Goal: Information Seeking & Learning: Learn about a topic

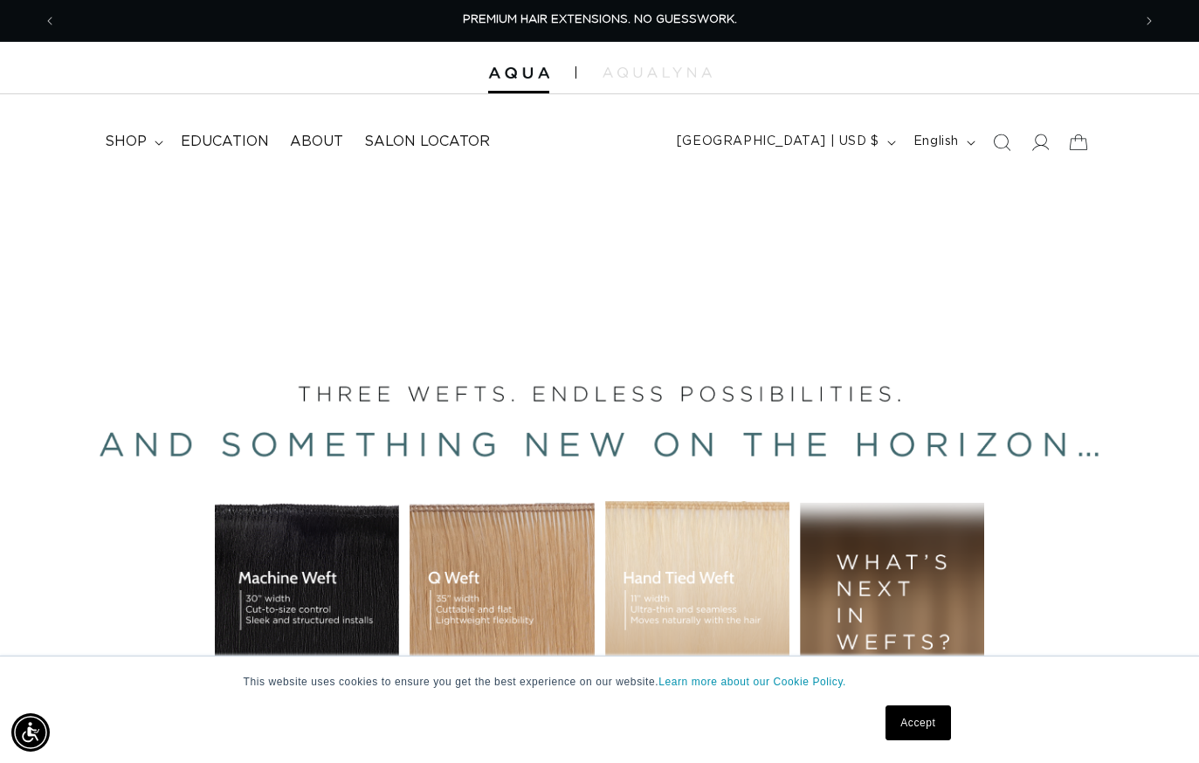
click at [233, 148] on span "Education" at bounding box center [225, 142] width 88 height 18
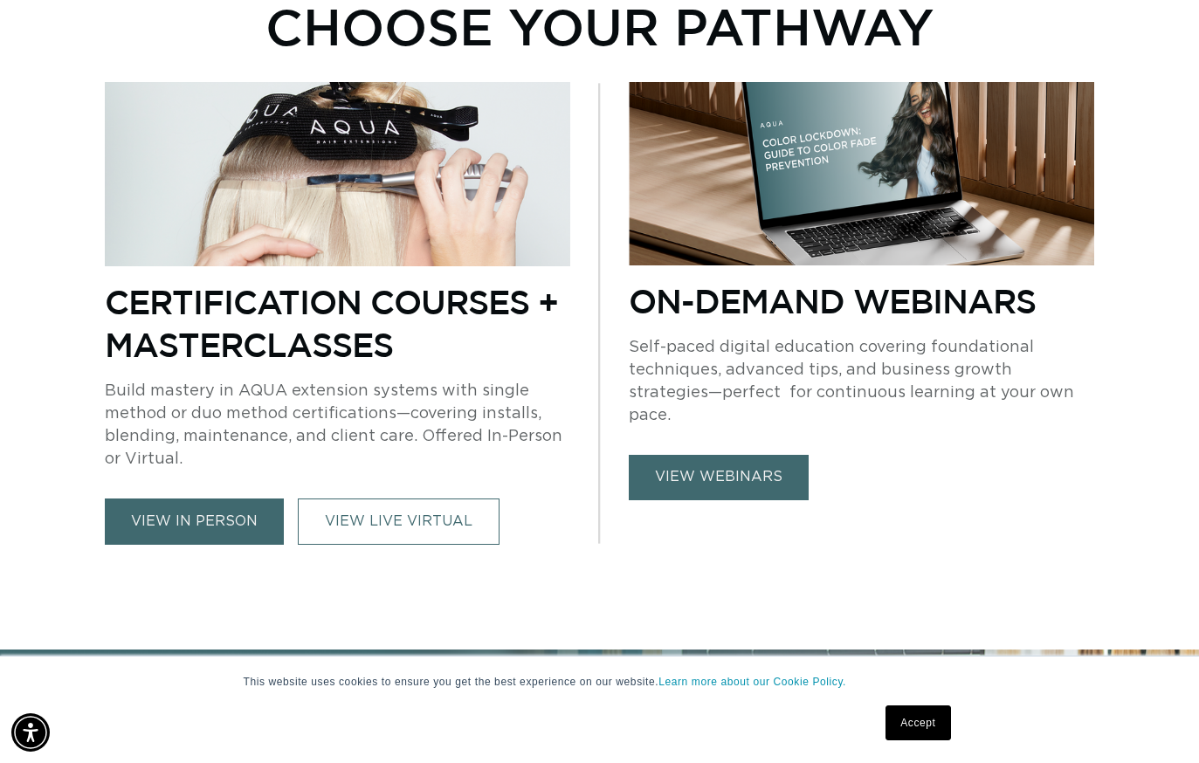
scroll to position [1078, 0]
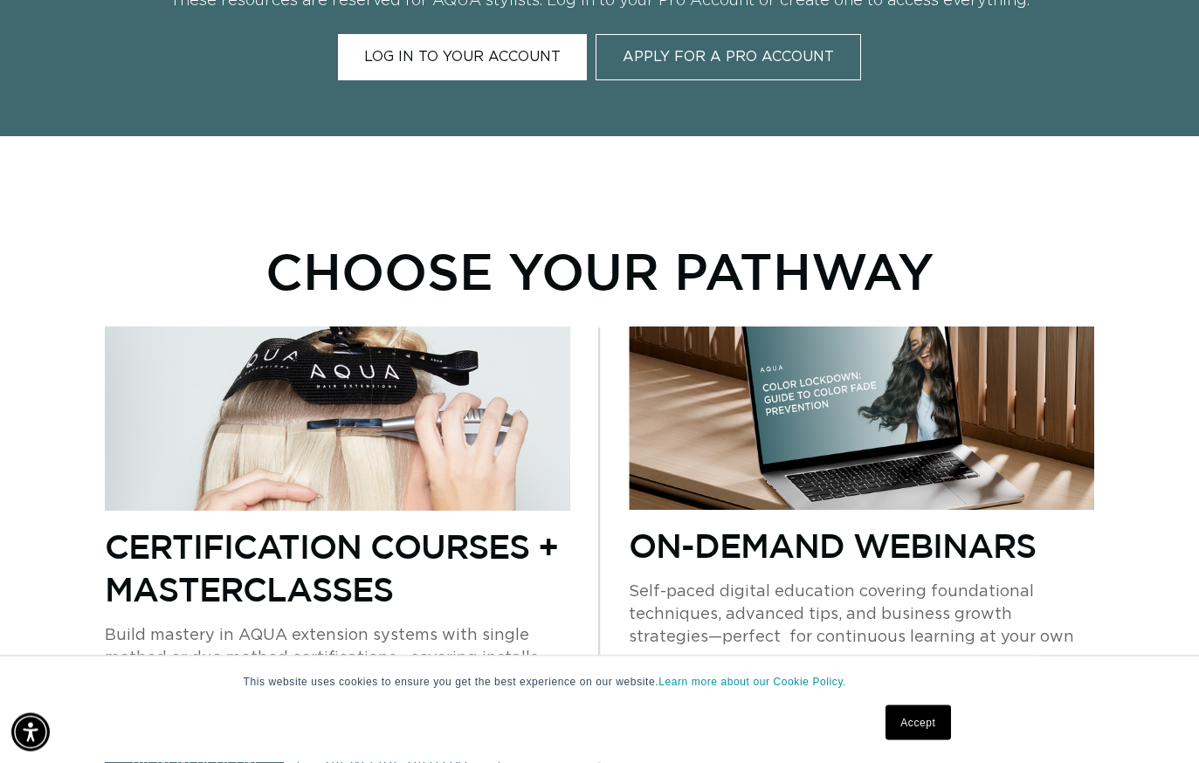
click at [916, 723] on link "Accept" at bounding box center [917, 723] width 65 height 35
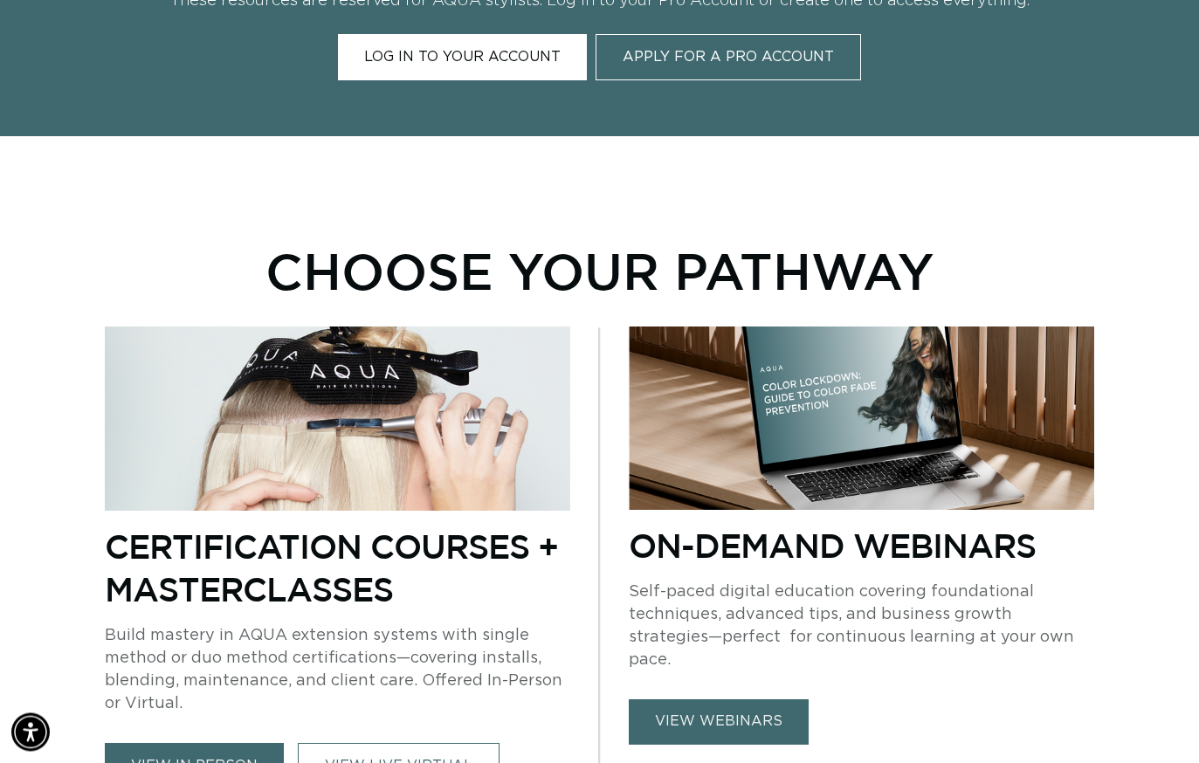
scroll to position [834, 0]
click at [760, 701] on link "view webinars" at bounding box center [719, 721] width 180 height 45
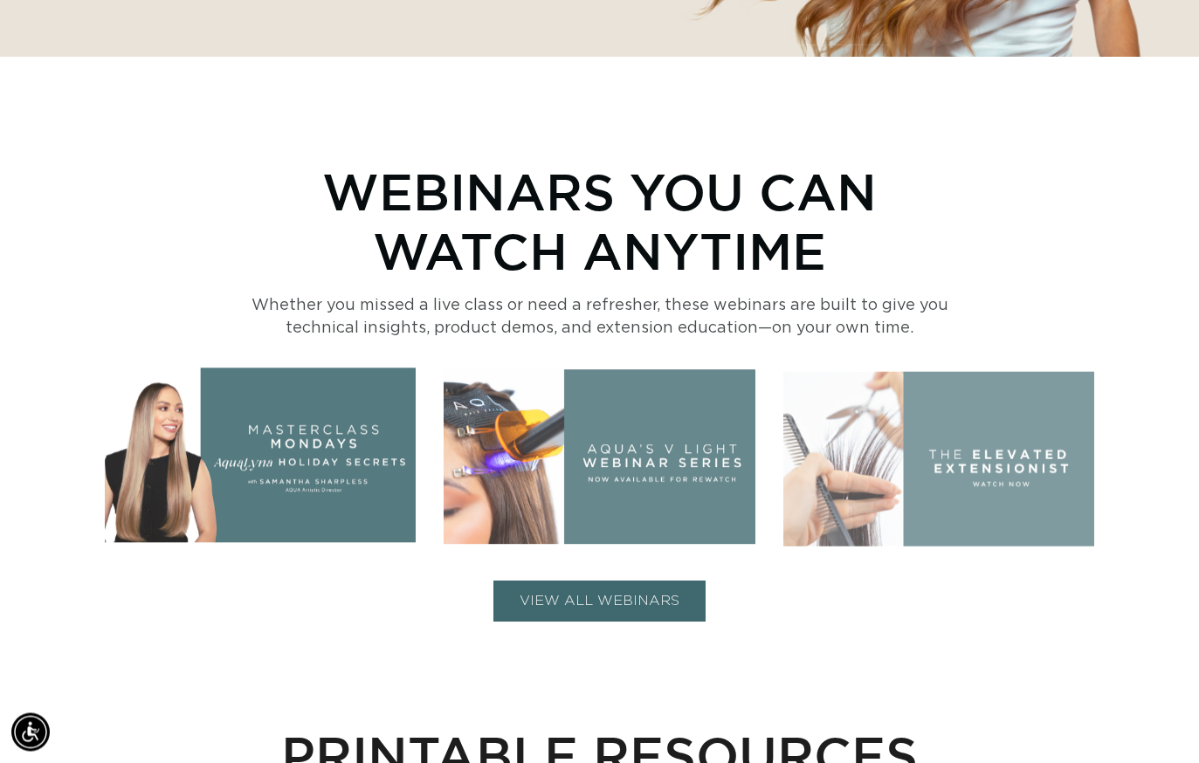
scroll to position [533, 0]
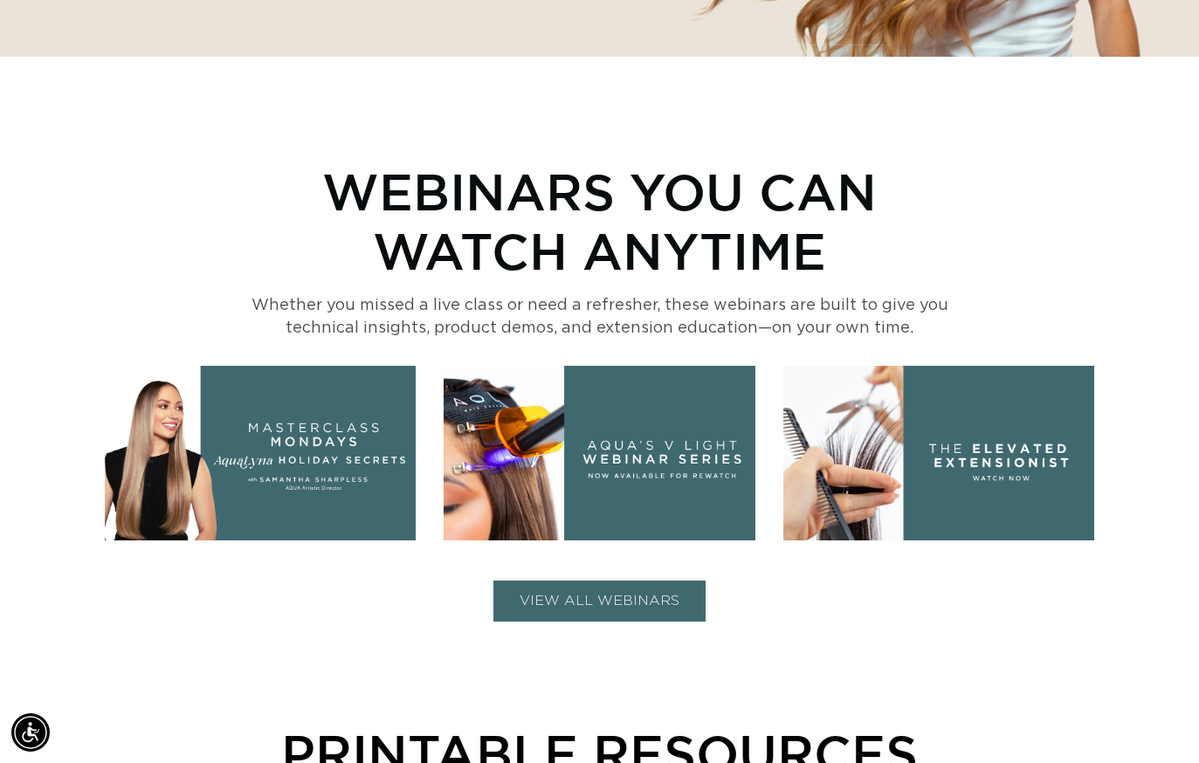
click at [653, 615] on button "VIEW ALL WEBINARS" at bounding box center [599, 601] width 212 height 41
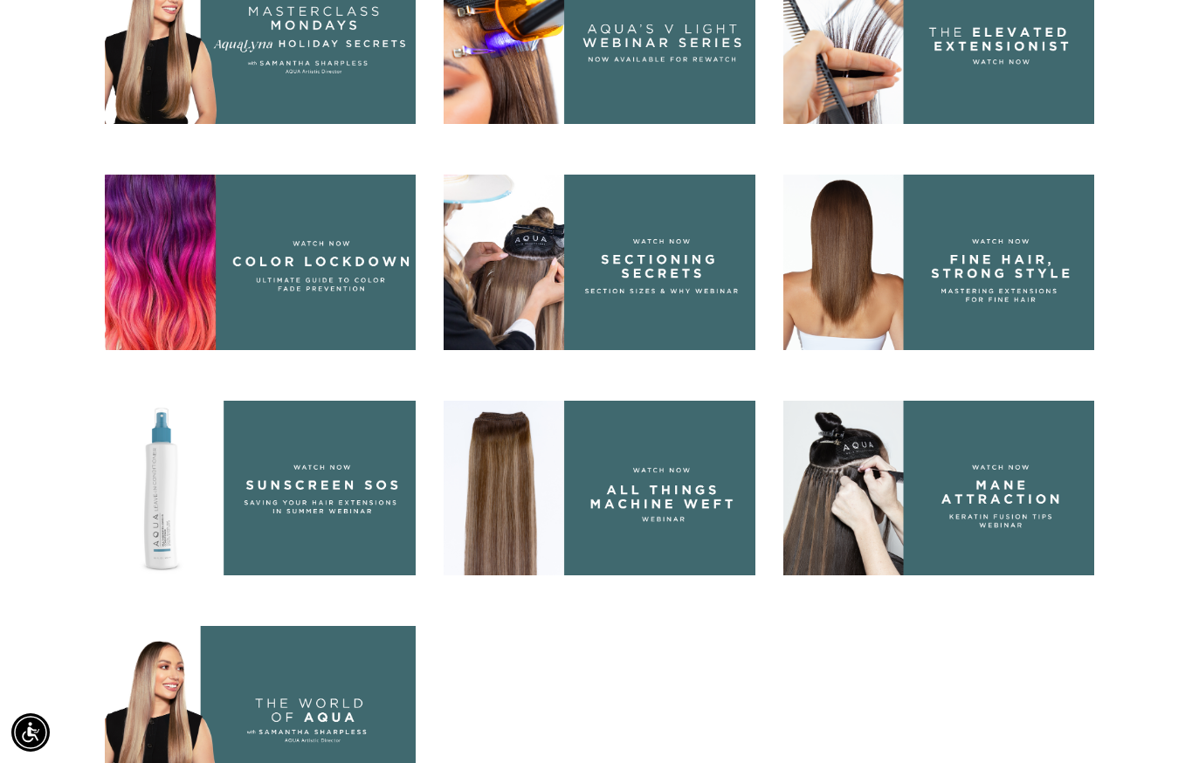
scroll to position [963, 0]
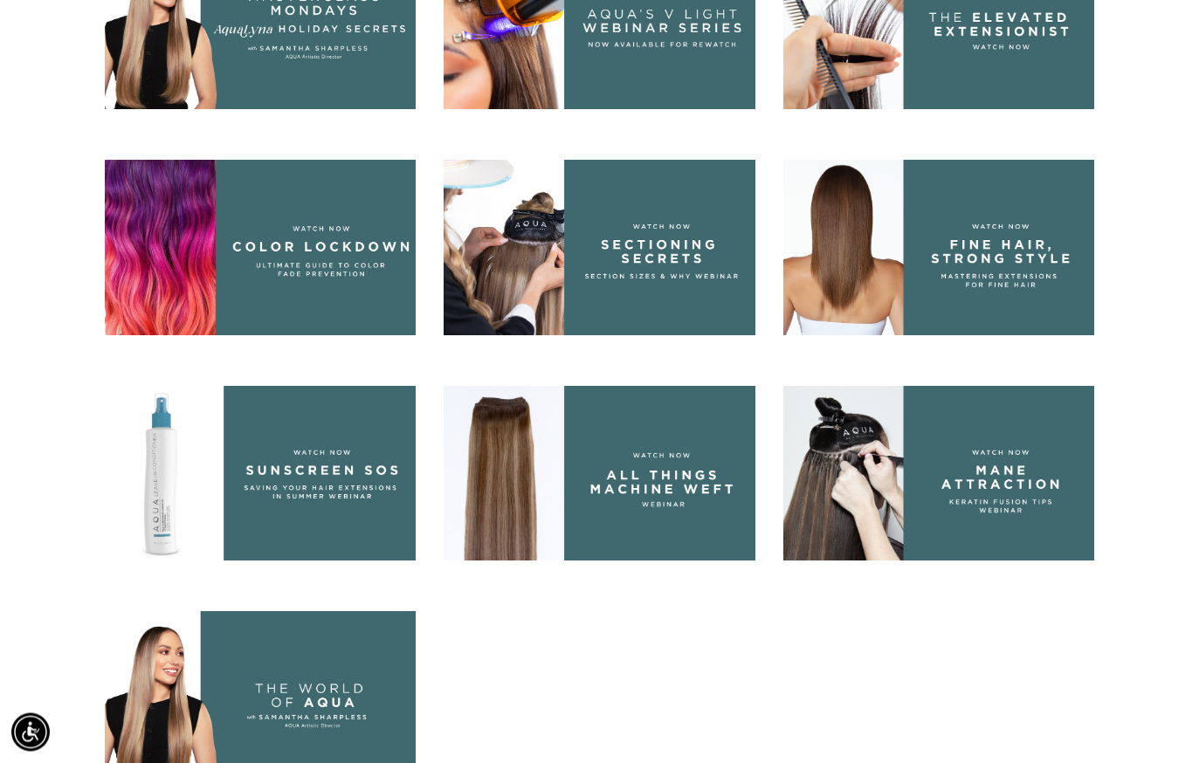
click at [1023, 494] on img at bounding box center [938, 475] width 311 height 176
